Goal: Task Accomplishment & Management: Manage account settings

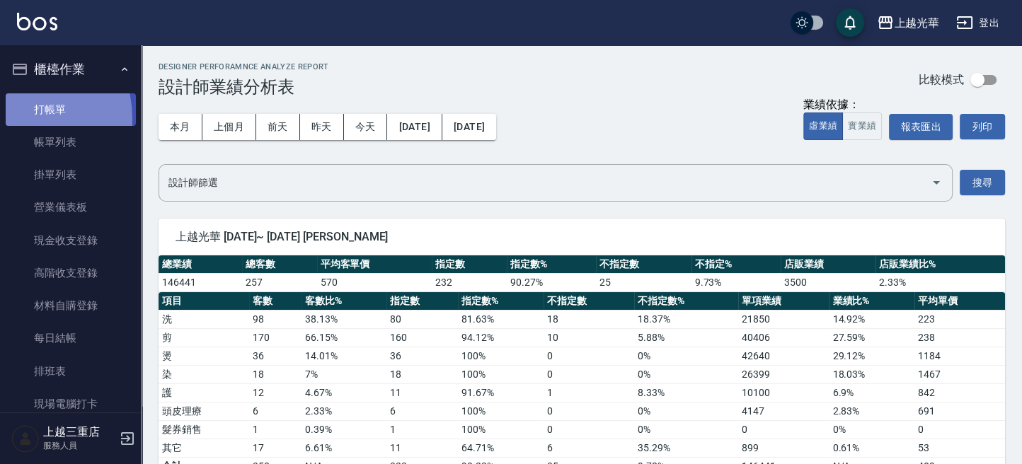
click at [18, 118] on link "打帳單" at bounding box center [71, 109] width 130 height 33
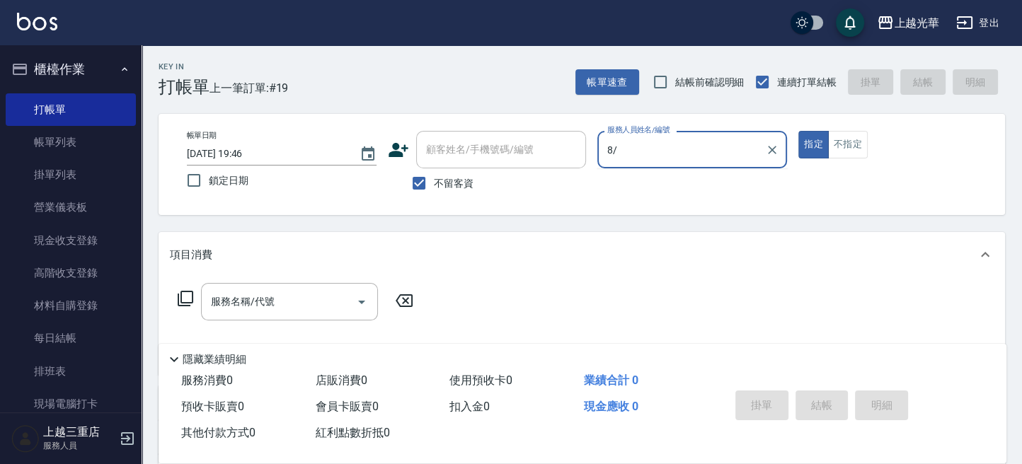
type input "8/"
click at [799, 131] on button "指定" at bounding box center [814, 145] width 30 height 28
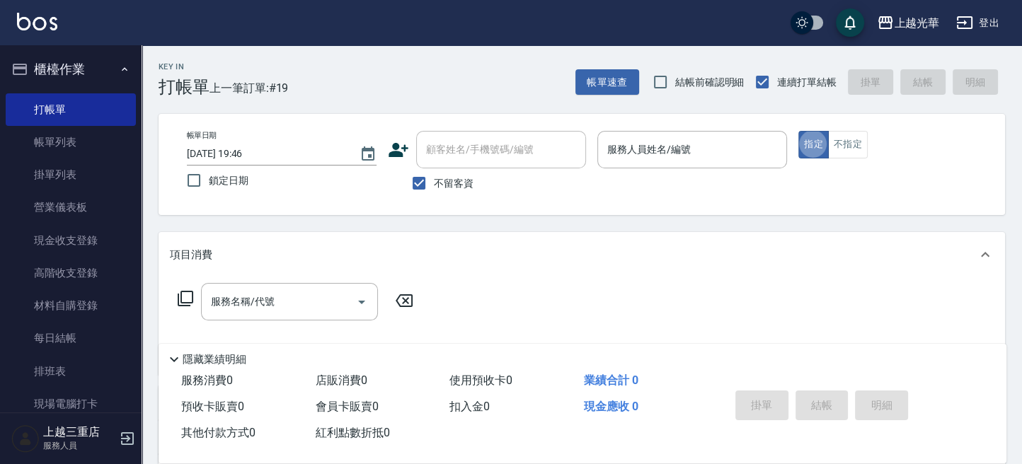
type button "true"
click at [684, 146] on input "服務人員姓名/編號" at bounding box center [692, 149] width 177 height 25
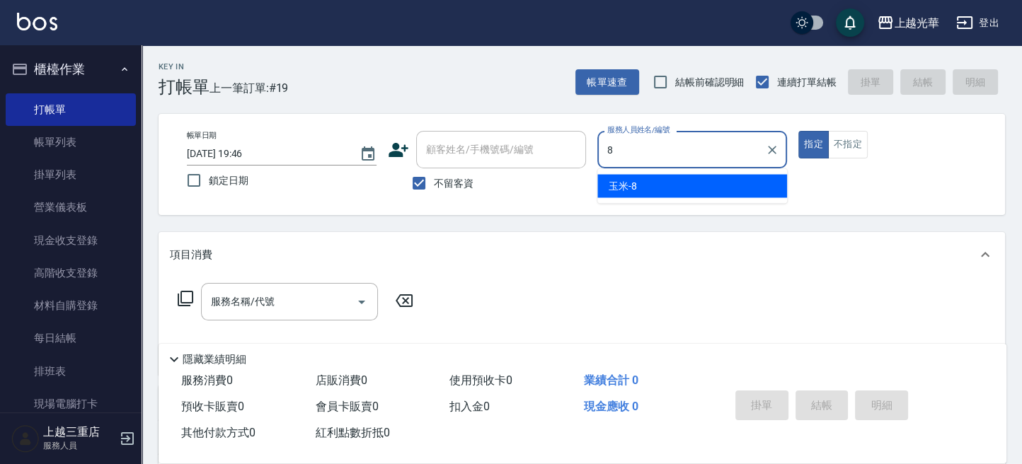
type input "玉米-8"
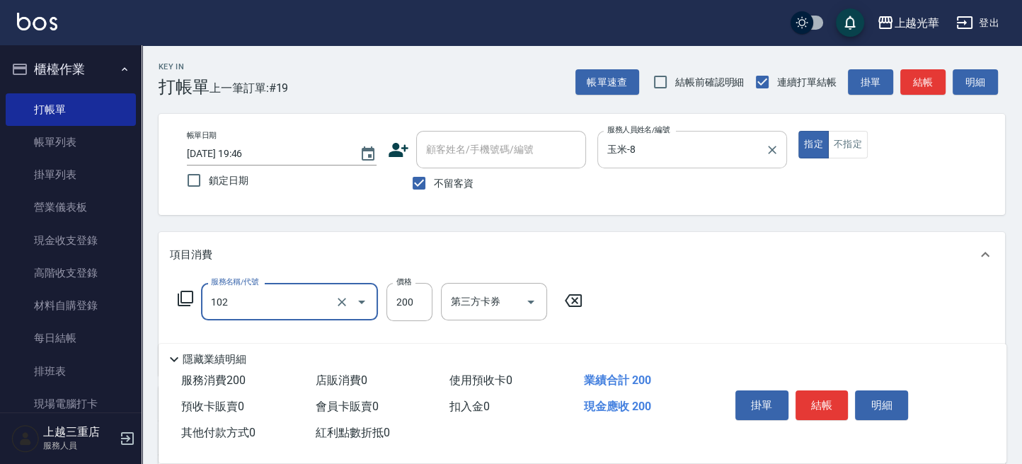
type input "指定洗髮(102)"
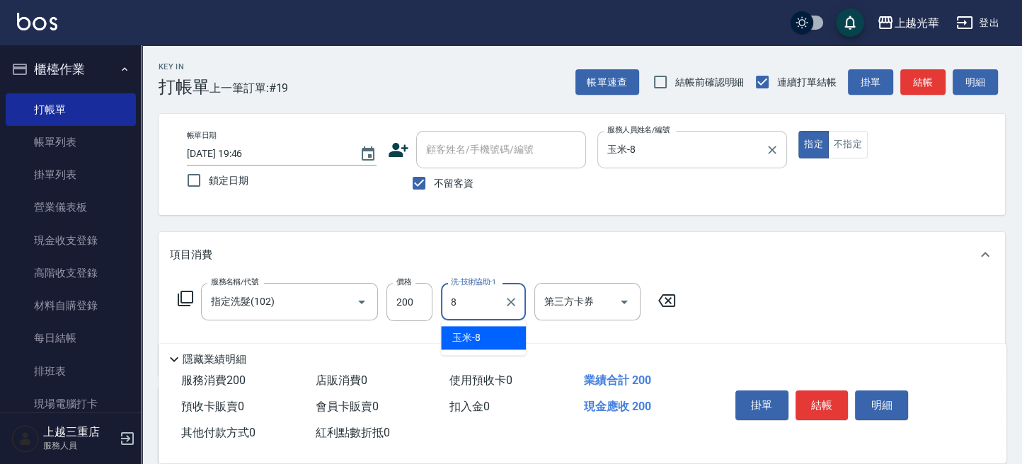
type input "玉米-8"
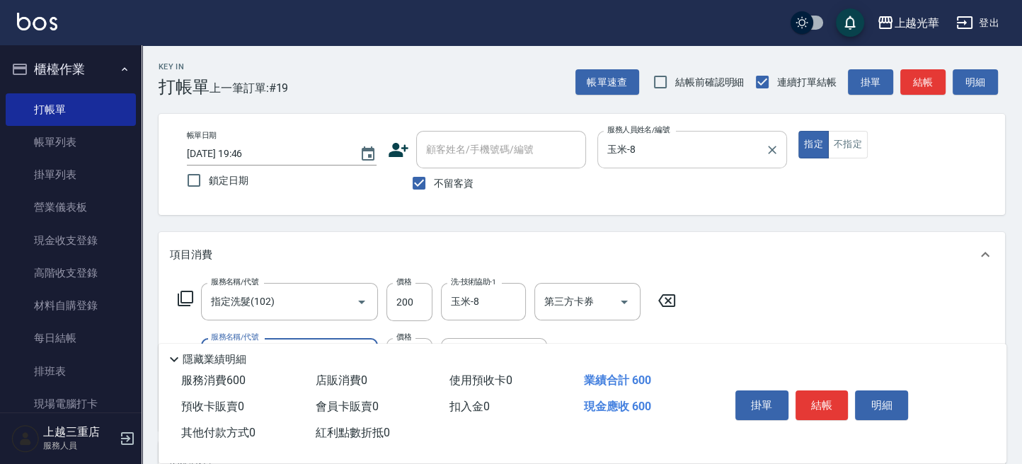
type input "指定單剪(203)"
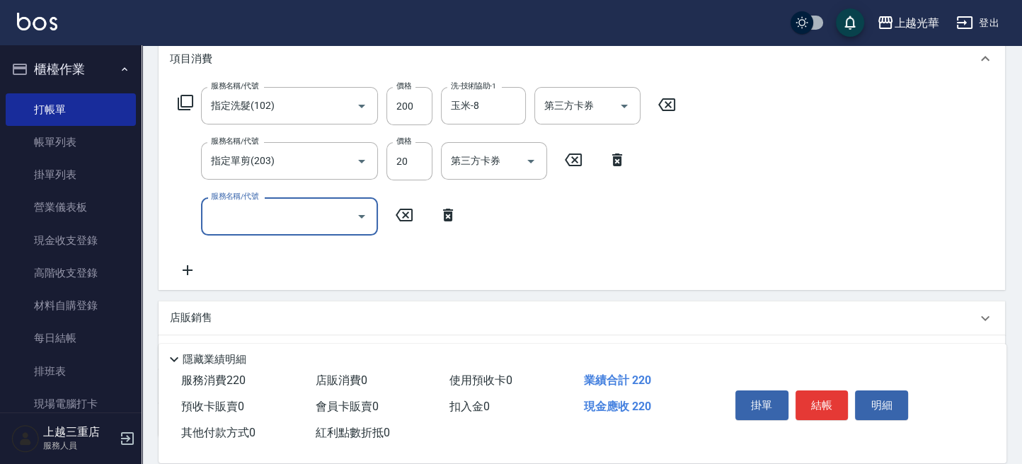
scroll to position [94, 0]
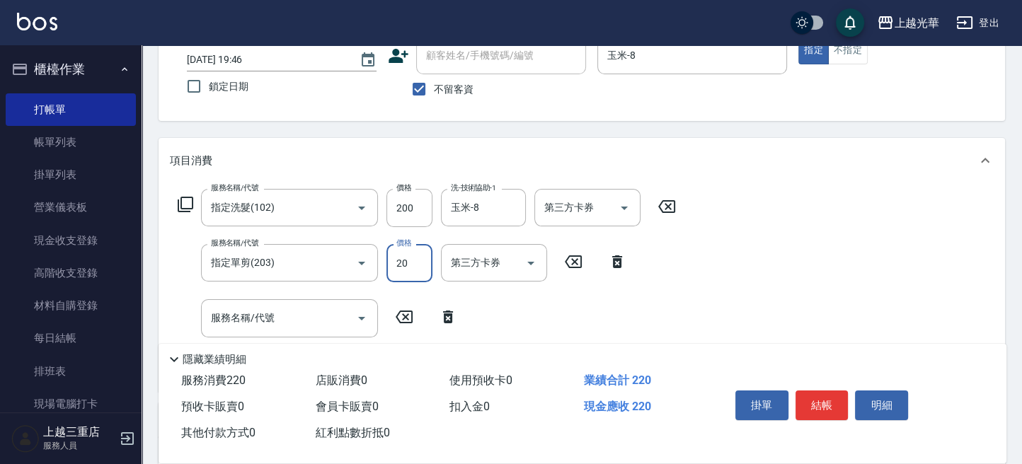
click at [423, 264] on input "20" at bounding box center [410, 263] width 46 height 38
type input "50"
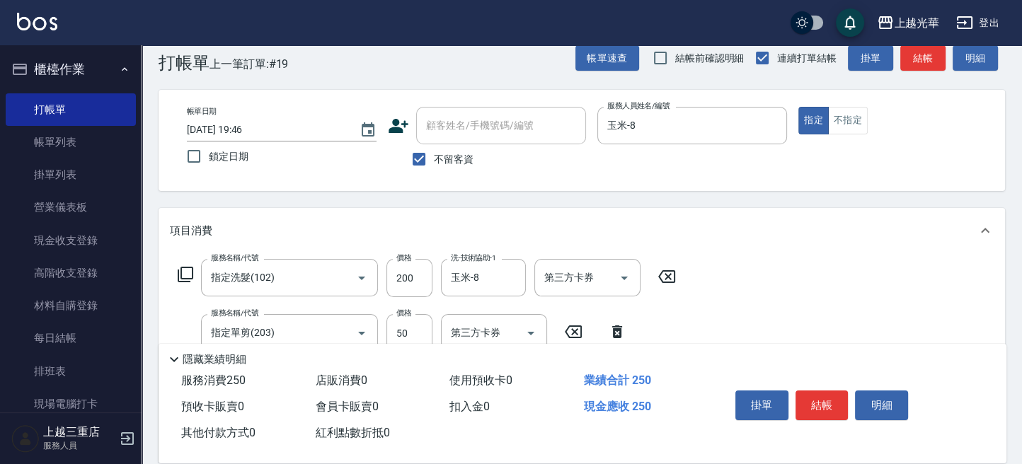
scroll to position [0, 0]
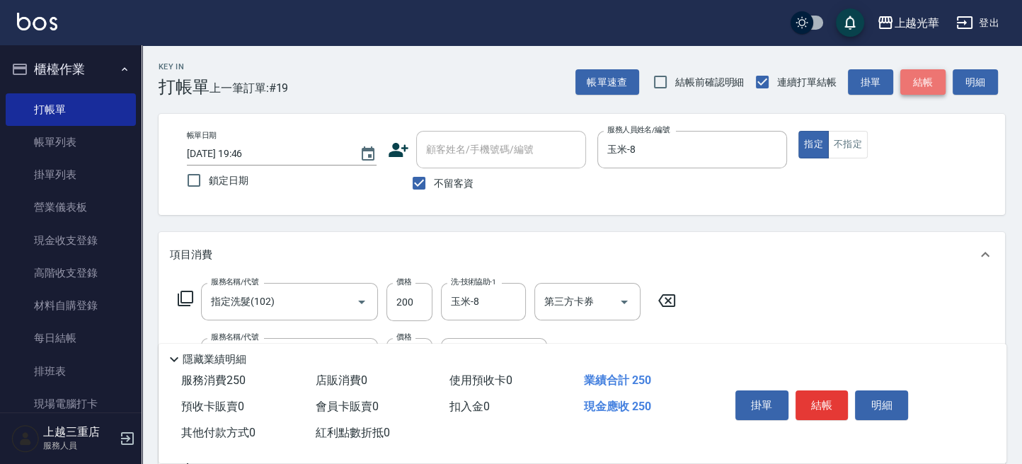
click at [920, 71] on button "結帳" at bounding box center [923, 82] width 45 height 26
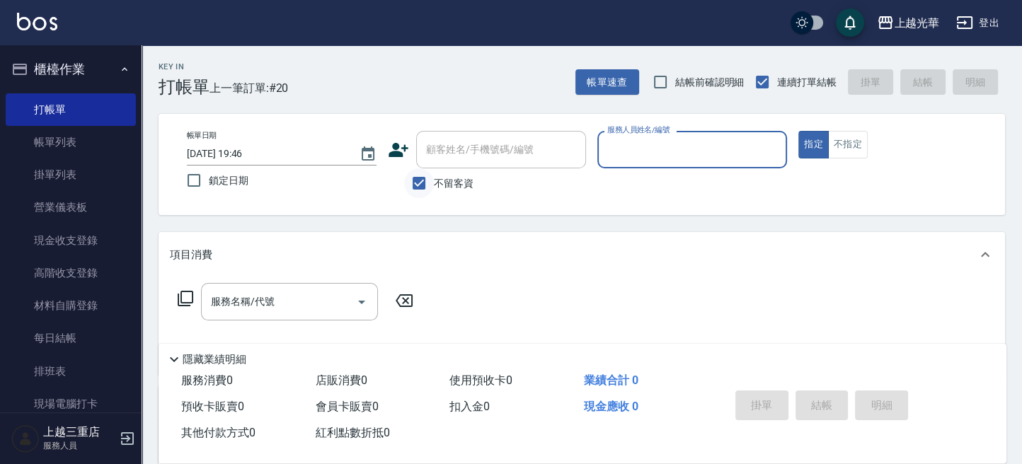
click at [421, 182] on input "不留客資" at bounding box center [419, 183] width 30 height 30
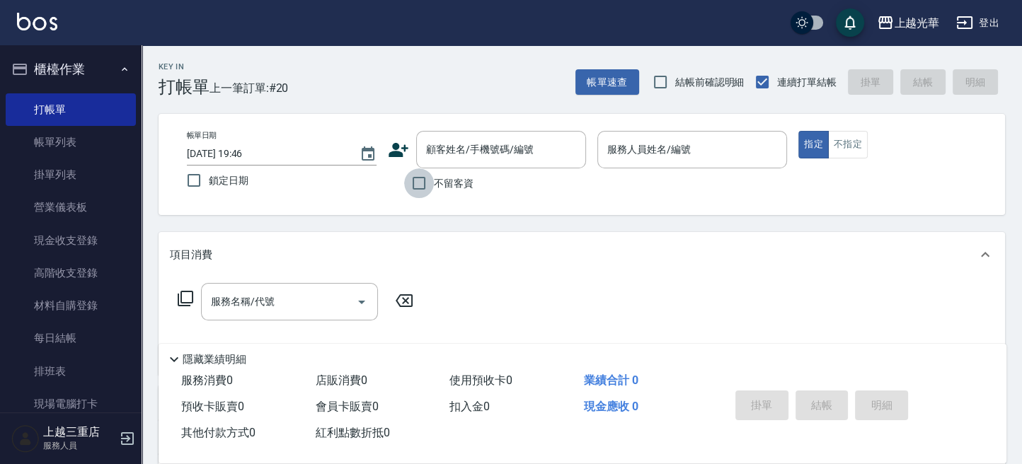
click at [430, 182] on input "不留客資" at bounding box center [419, 183] width 30 height 30
checkbox input "true"
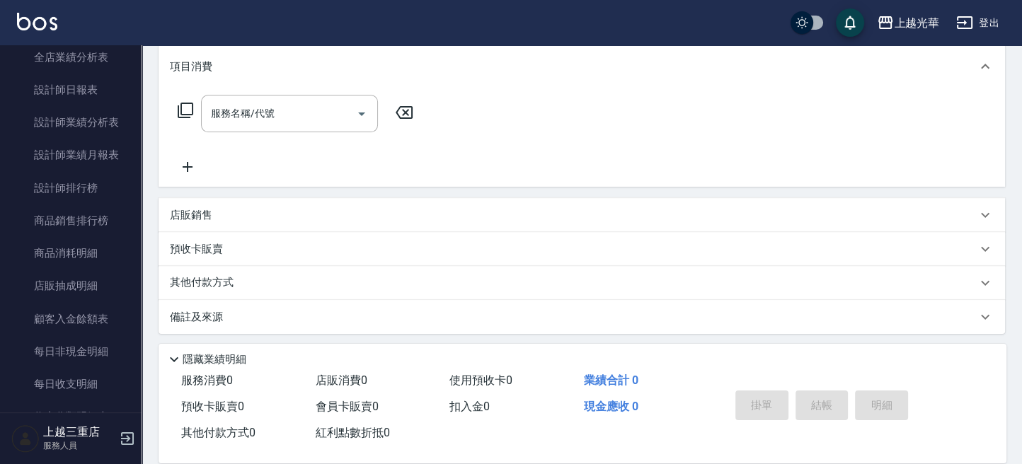
scroll to position [777, 0]
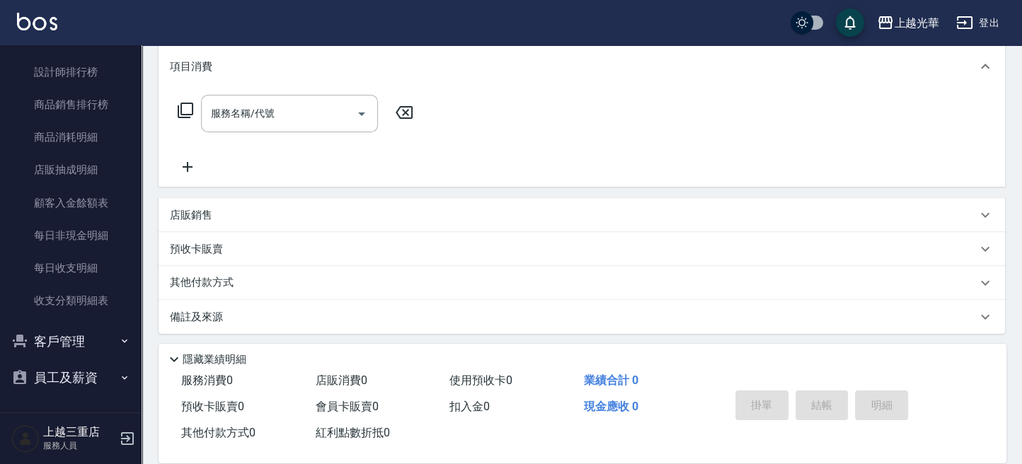
click at [74, 350] on button "客戶管理" at bounding box center [71, 342] width 130 height 37
click at [81, 369] on link "客戶列表" at bounding box center [71, 381] width 130 height 33
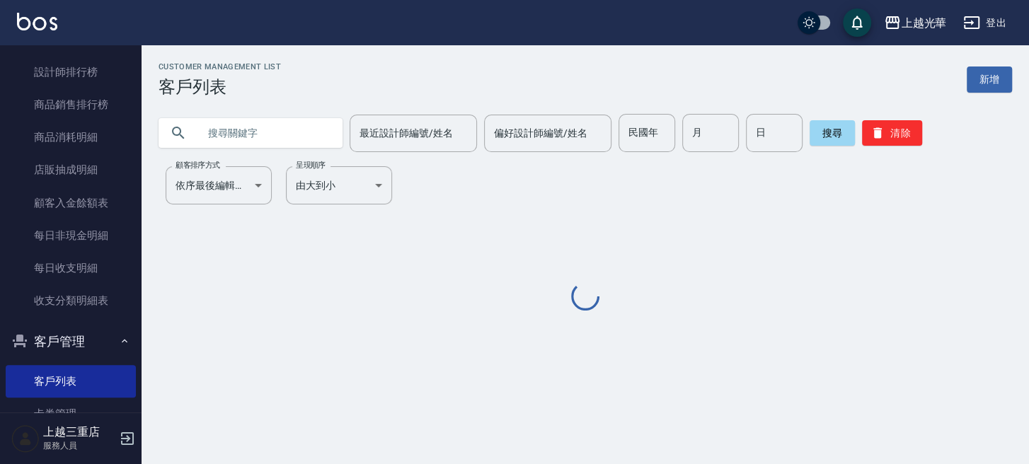
click at [242, 139] on input "text" at bounding box center [264, 133] width 133 height 38
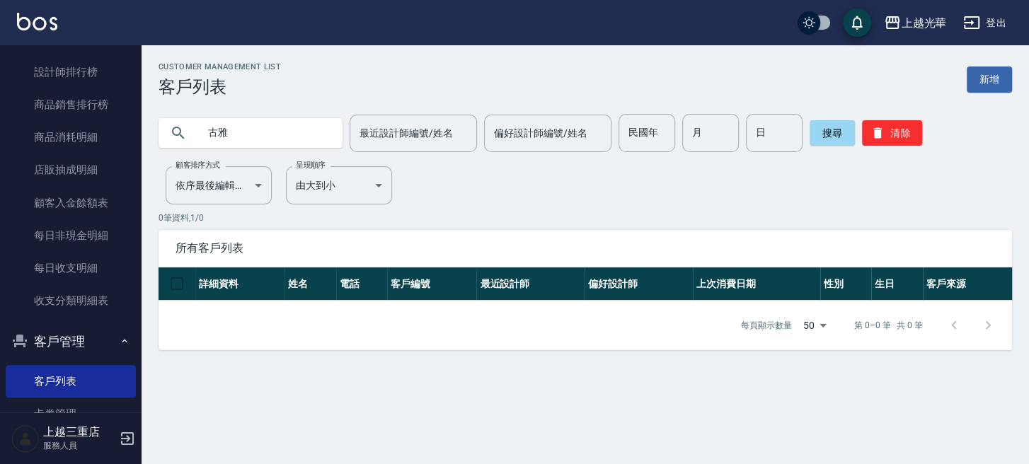
type input "古雅"
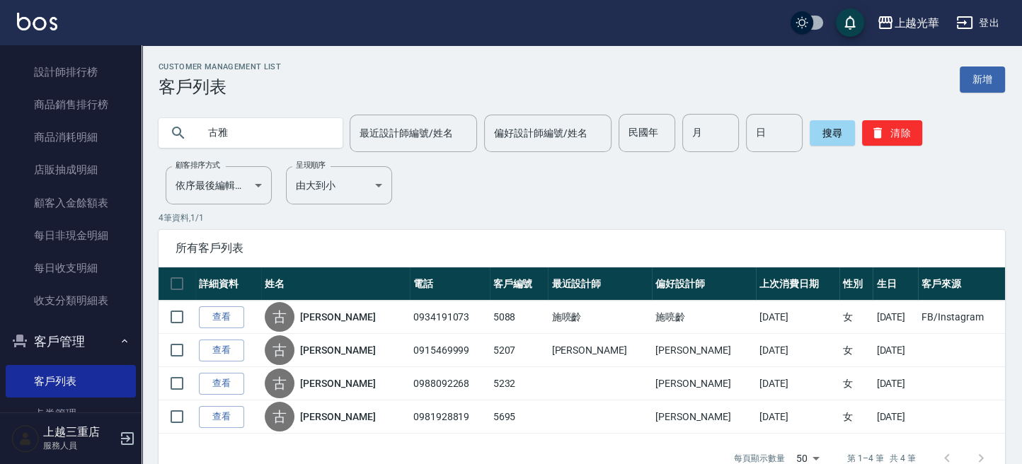
click at [211, 315] on link "查看" at bounding box center [221, 318] width 45 height 22
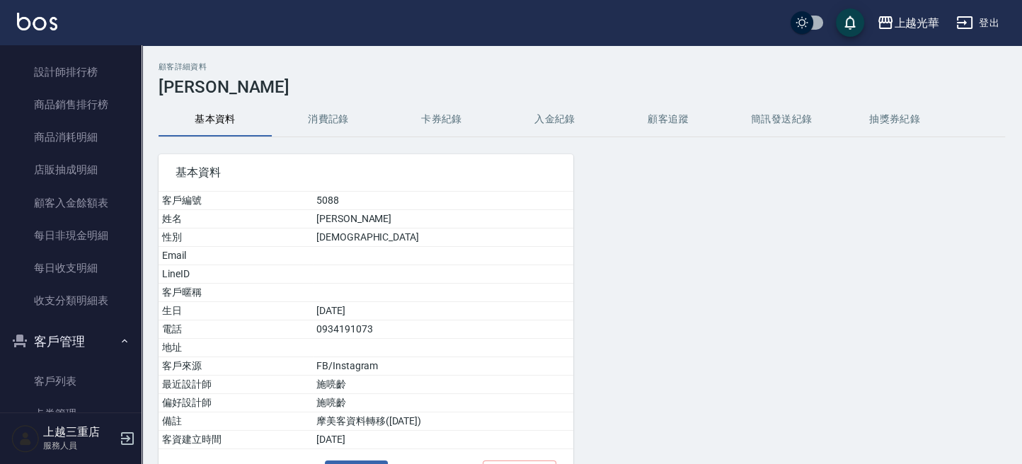
click at [346, 126] on button "消費記錄" at bounding box center [328, 120] width 113 height 34
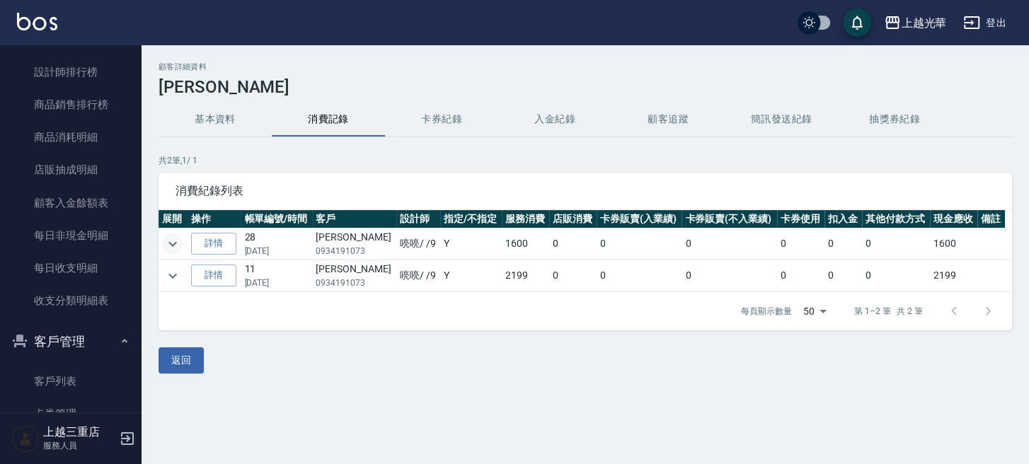
click at [170, 244] on icon "expand row" at bounding box center [172, 244] width 17 height 17
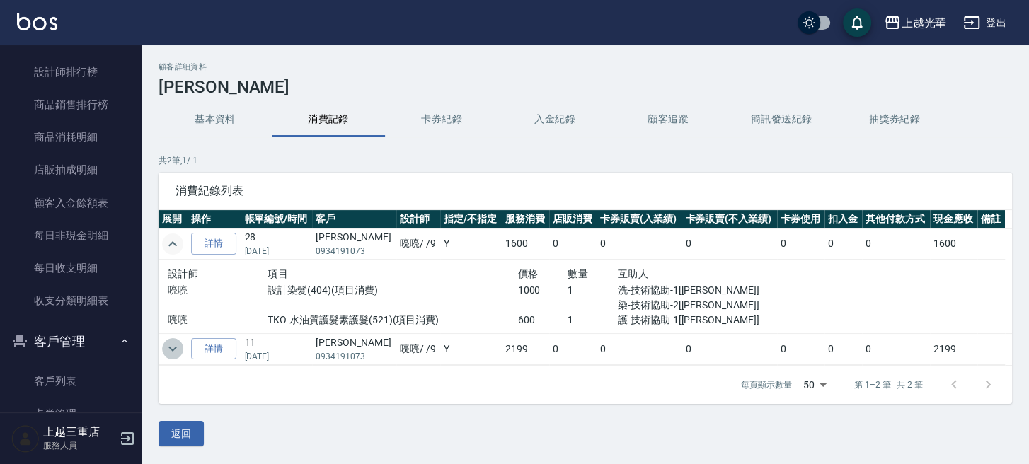
click at [180, 353] on icon "expand row" at bounding box center [172, 349] width 17 height 17
